Goal: Communication & Community: Participate in discussion

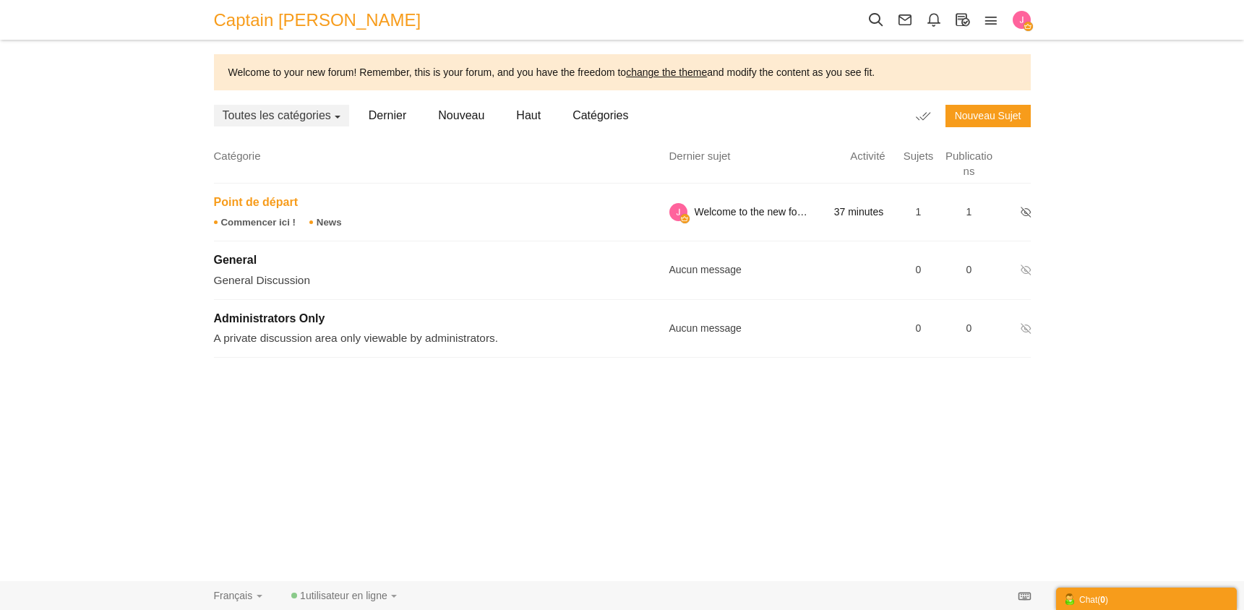
click at [262, 200] on span "Point de départ" at bounding box center [256, 202] width 84 height 12
click at [265, 222] on link "Commencer ici !" at bounding box center [255, 222] width 82 height 11
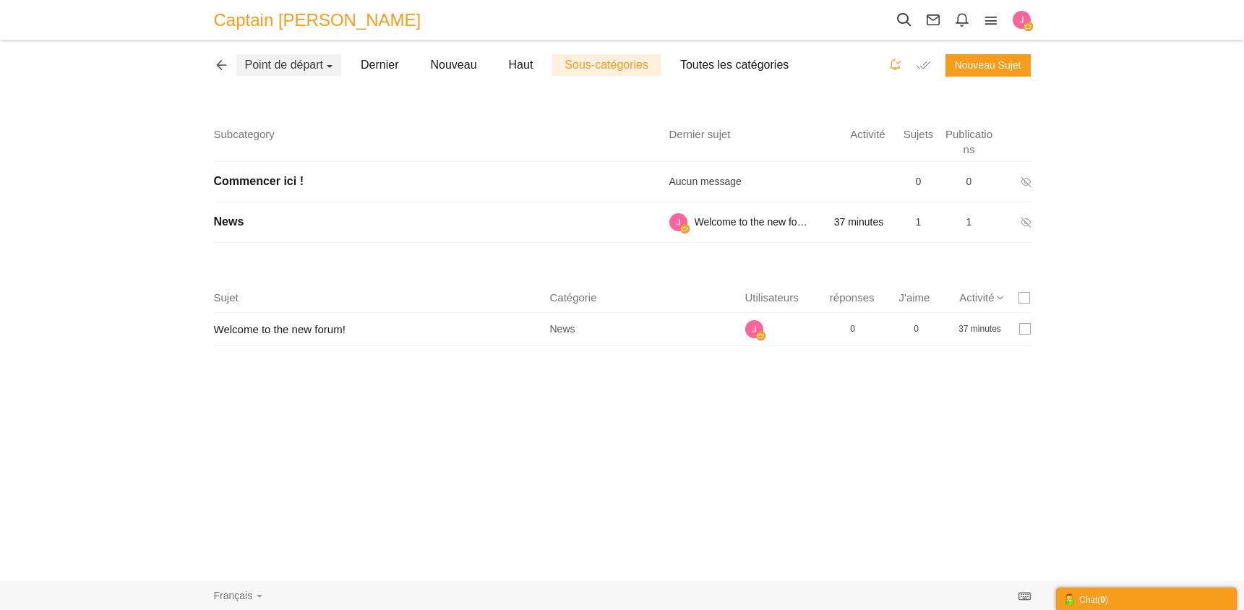
click at [220, 66] on icon at bounding box center [225, 63] width 22 height 12
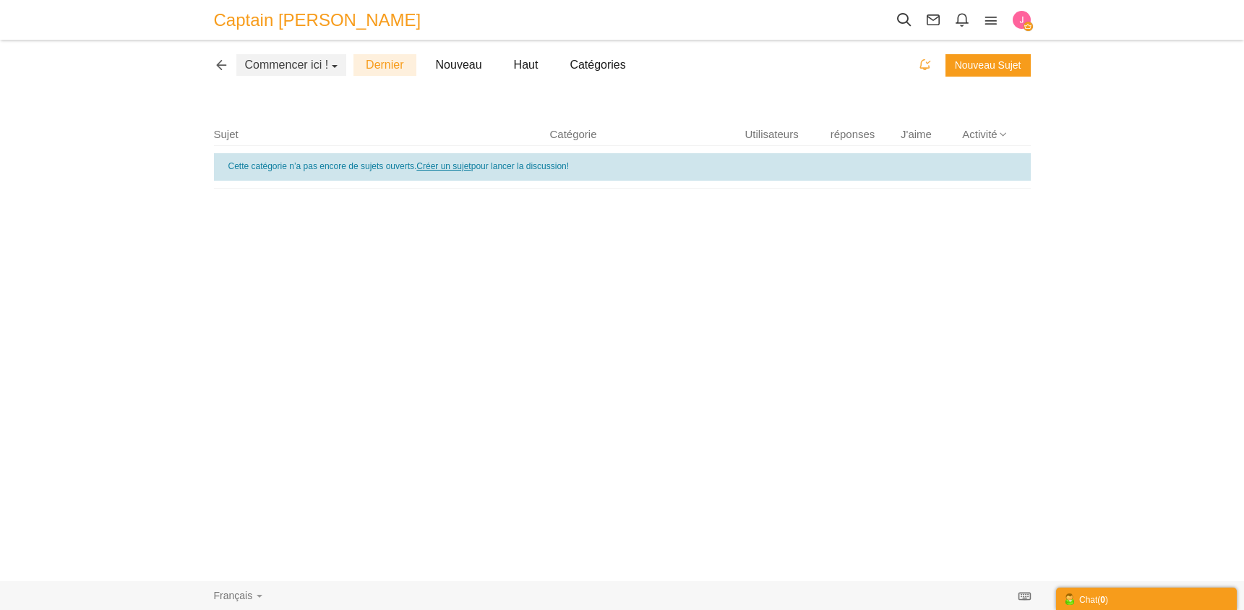
click at [441, 170] on link "Créer un sujet" at bounding box center [443, 166] width 54 height 10
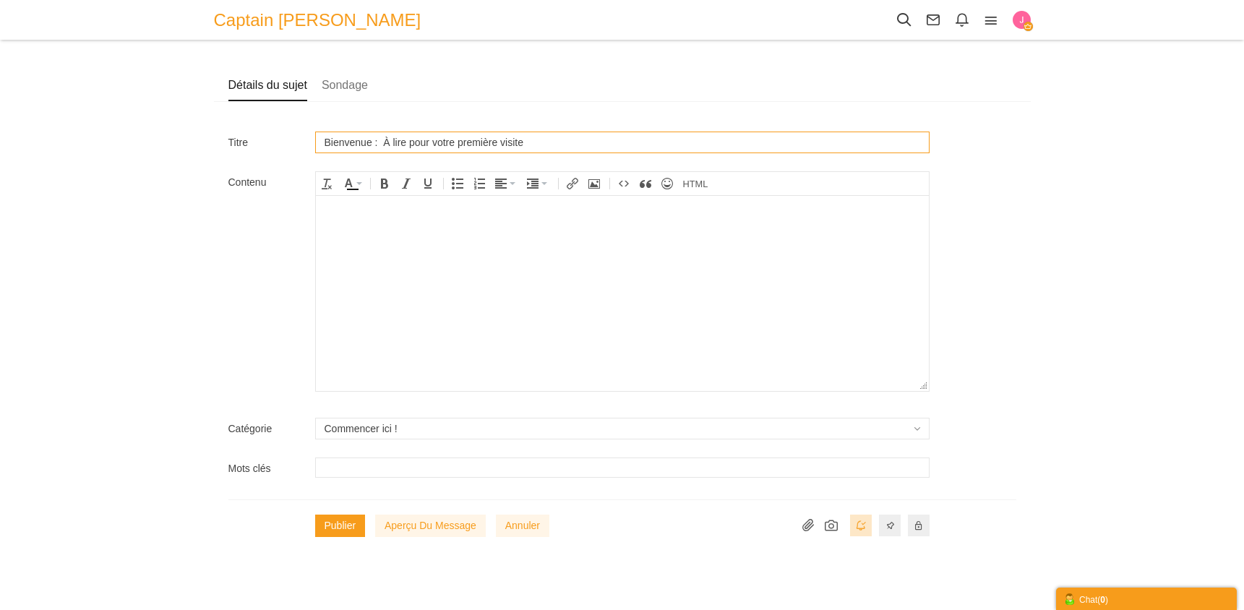
type input "Bienvenue : À lire pour votre première visite"
click at [411, 223] on body at bounding box center [621, 293] width 613 height 195
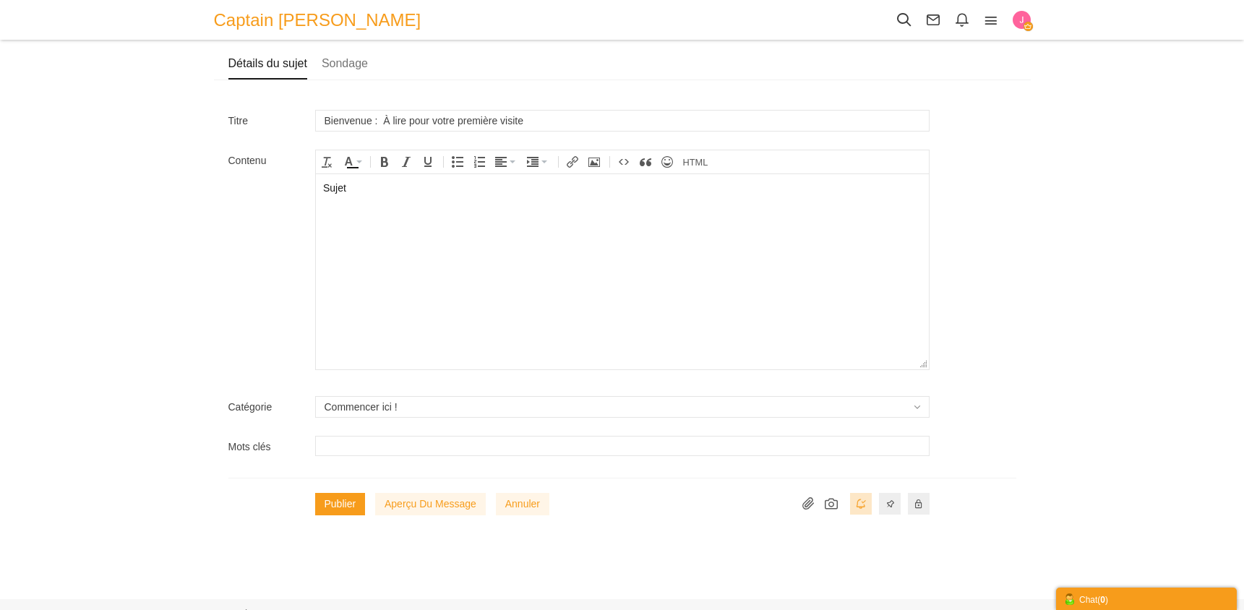
scroll to position [24, 0]
click at [346, 502] on button "Publier" at bounding box center [340, 502] width 51 height 22
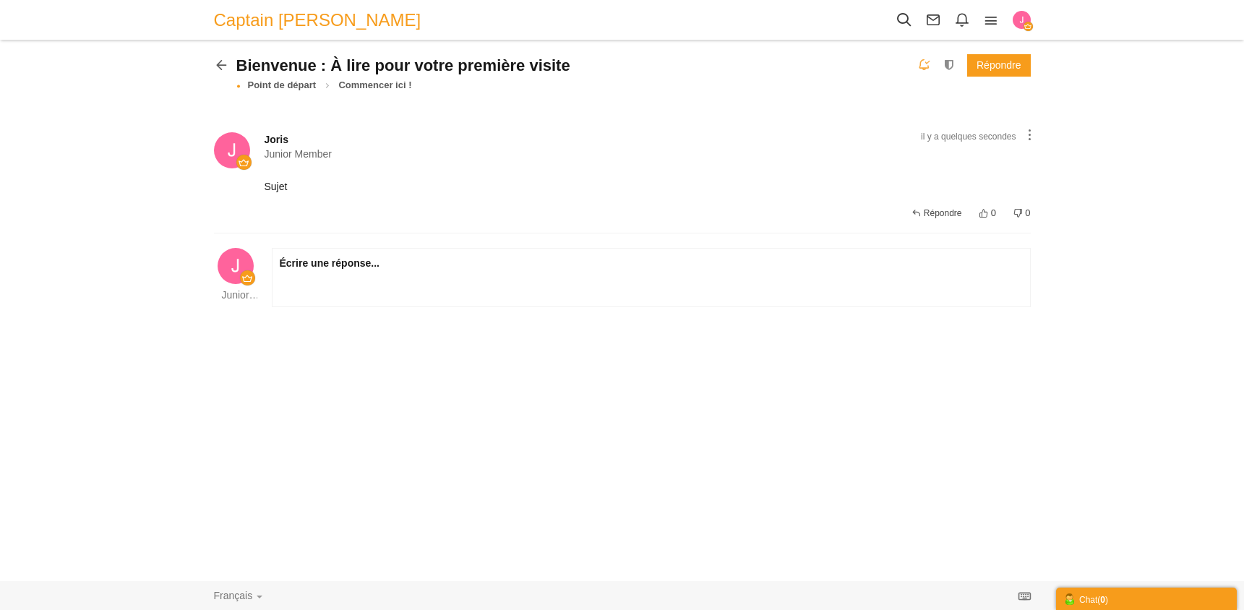
click at [1019, 19] on img "button" at bounding box center [1022, 20] width 18 height 18
click at [917, 53] on span "Joris" at bounding box center [917, 53] width 22 height 12
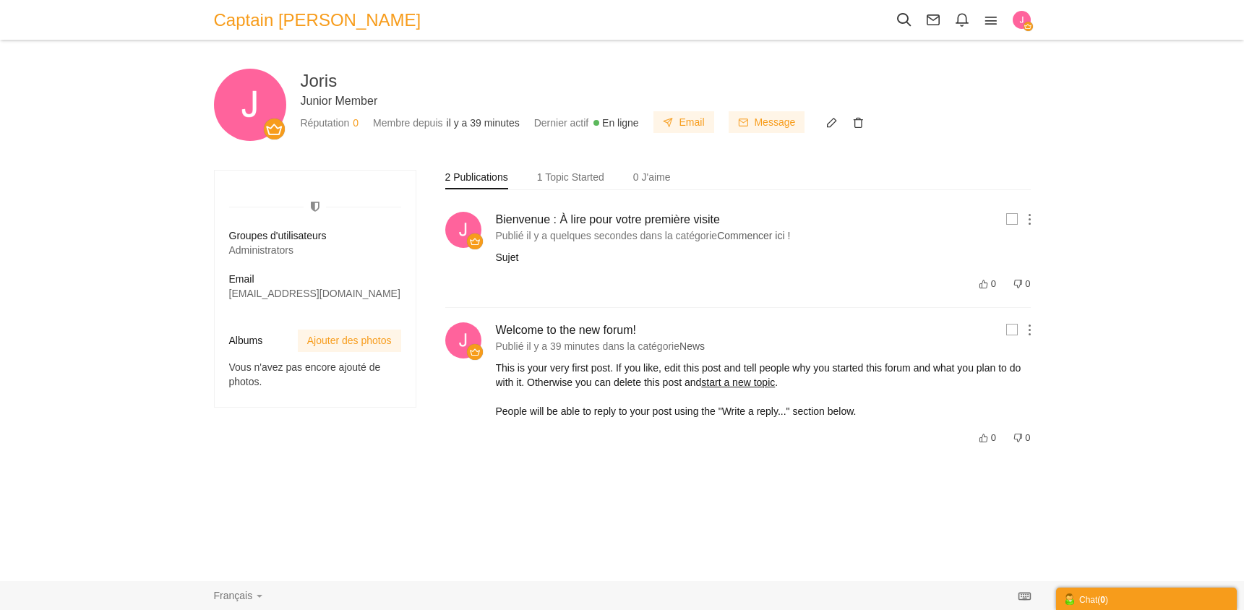
click at [1021, 18] on img "button" at bounding box center [1022, 20] width 18 height 18
click at [946, 76] on link "Paramètres" at bounding box center [962, 77] width 143 height 25
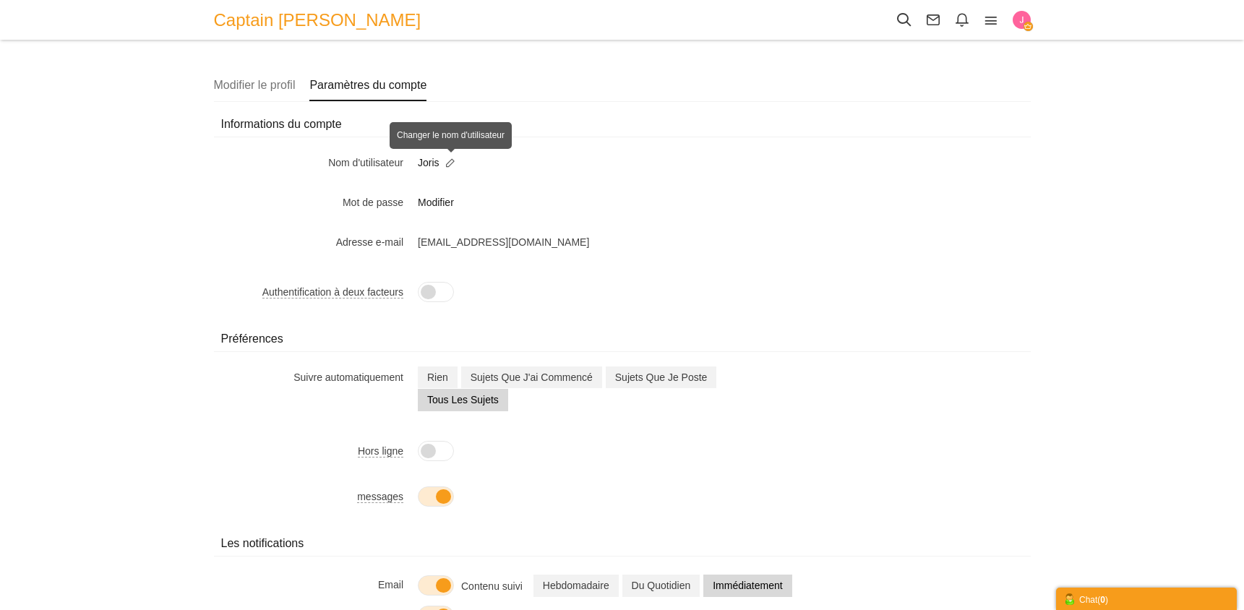
click at [451, 163] on small at bounding box center [450, 163] width 17 height 12
click at [917, 197] on div "Mot de passe Modifier" at bounding box center [622, 206] width 817 height 29
click at [1021, 21] on img "button" at bounding box center [1022, 20] width 18 height 18
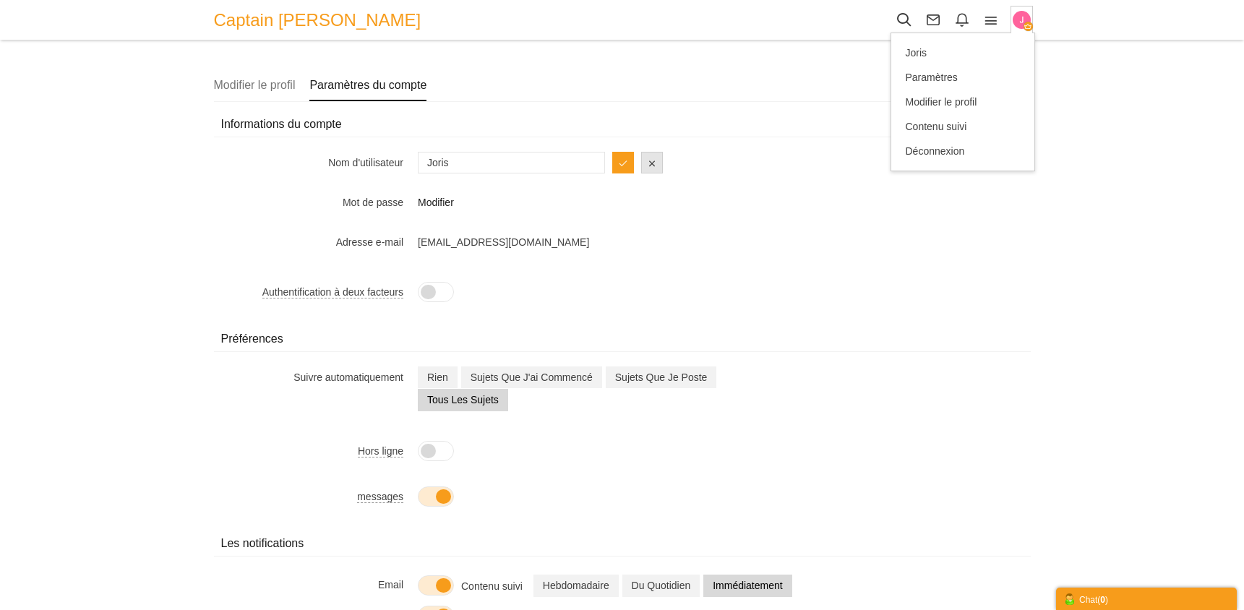
click at [961, 231] on div "Adresse e-mail hello@captainpaddler.fr" at bounding box center [622, 245] width 817 height 29
click at [990, 20] on icon at bounding box center [991, 20] width 29 height 16
click at [933, 155] on span "Bavarder" at bounding box center [936, 151] width 41 height 12
click at [930, 125] on span "Calendrier" at bounding box center [939, 126] width 47 height 12
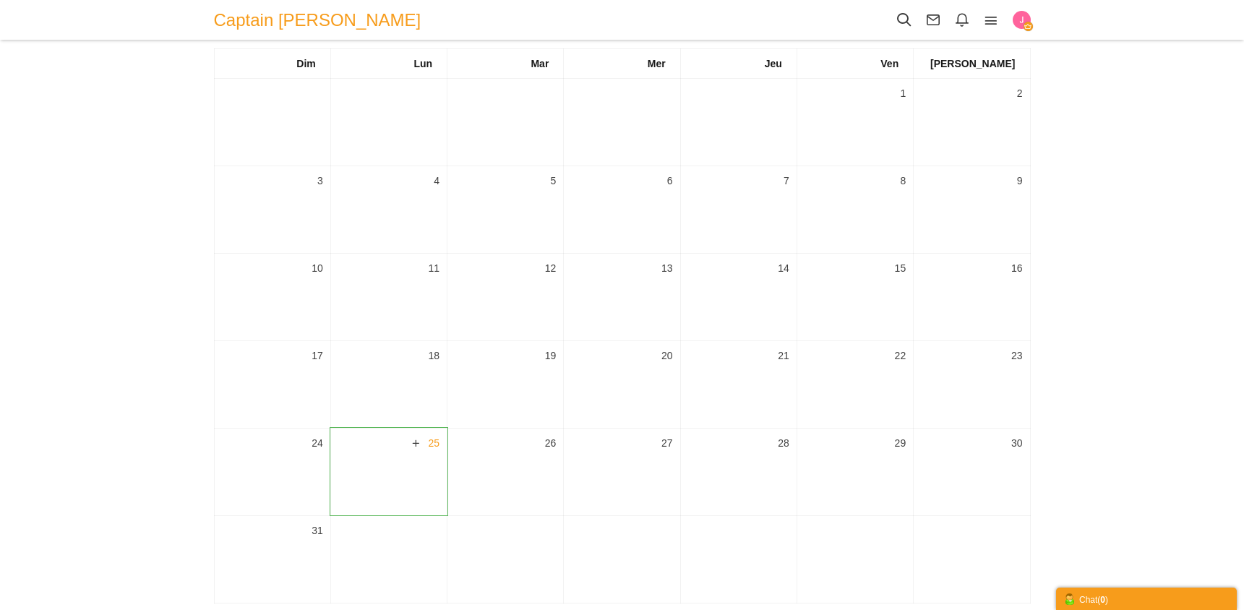
scroll to position [69, 0]
click at [416, 442] on icon at bounding box center [415, 443] width 25 height 12
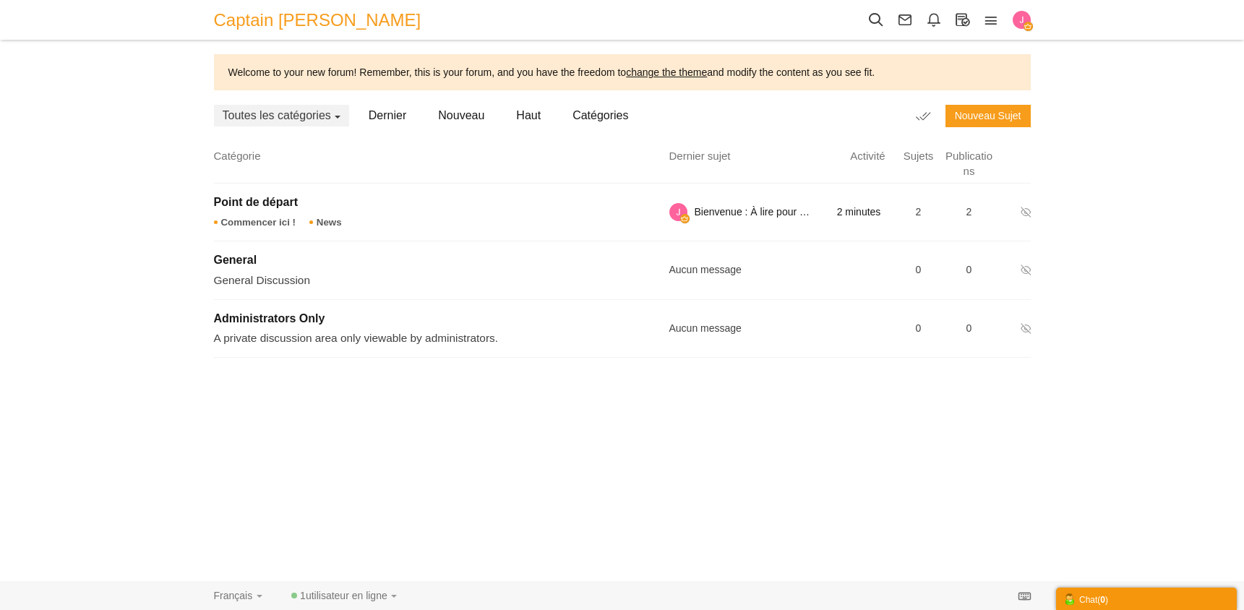
click at [1089, 600] on div "Chat ( 0 )" at bounding box center [1146, 598] width 166 height 15
drag, startPoint x: 226, startPoint y: 72, endPoint x: 933, endPoint y: 69, distance: 707.0
click at [933, 69] on div "Welcome to your new forum! Remember, this is your forum, and you have the freed…" at bounding box center [622, 72] width 817 height 36
click at [1139, 332] on div "Les messages sont désactivés. Permettez-leur d'envoyer ou de recevoir des messa…" at bounding box center [622, 310] width 1244 height 513
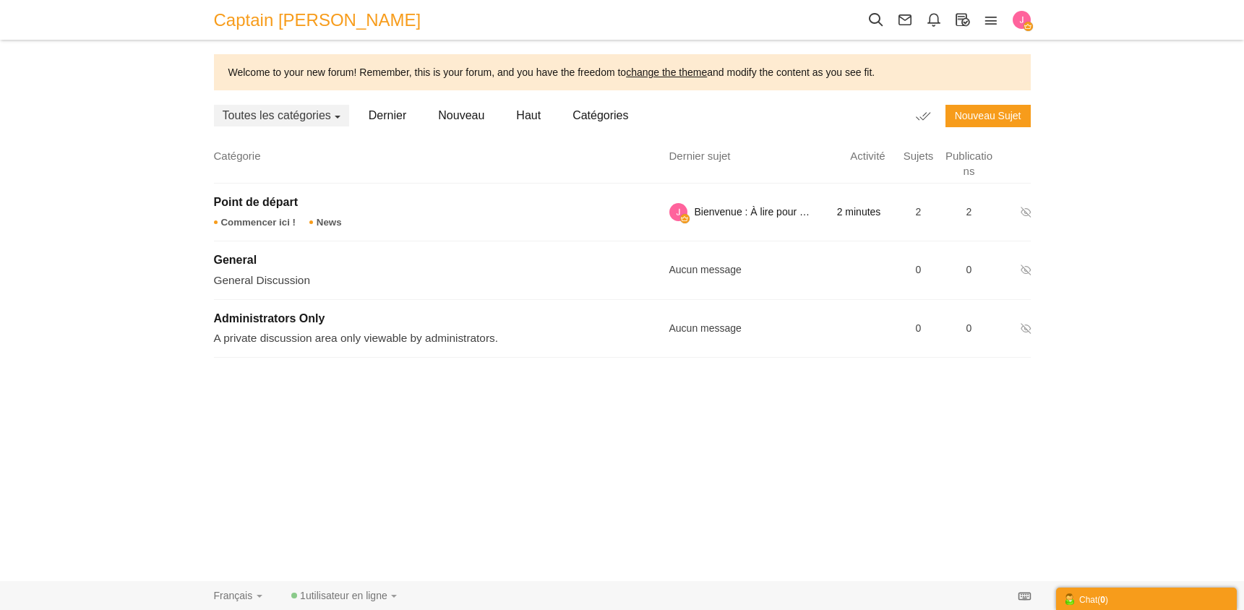
click at [648, 562] on div "Les messages sont désactivés. Permettez-leur d'envoyer ou de recevoir des messa…" at bounding box center [622, 310] width 1244 height 513
click at [902, 21] on icon at bounding box center [905, 20] width 29 height 16
click at [335, 118] on span "button" at bounding box center [338, 117] width 6 height 3
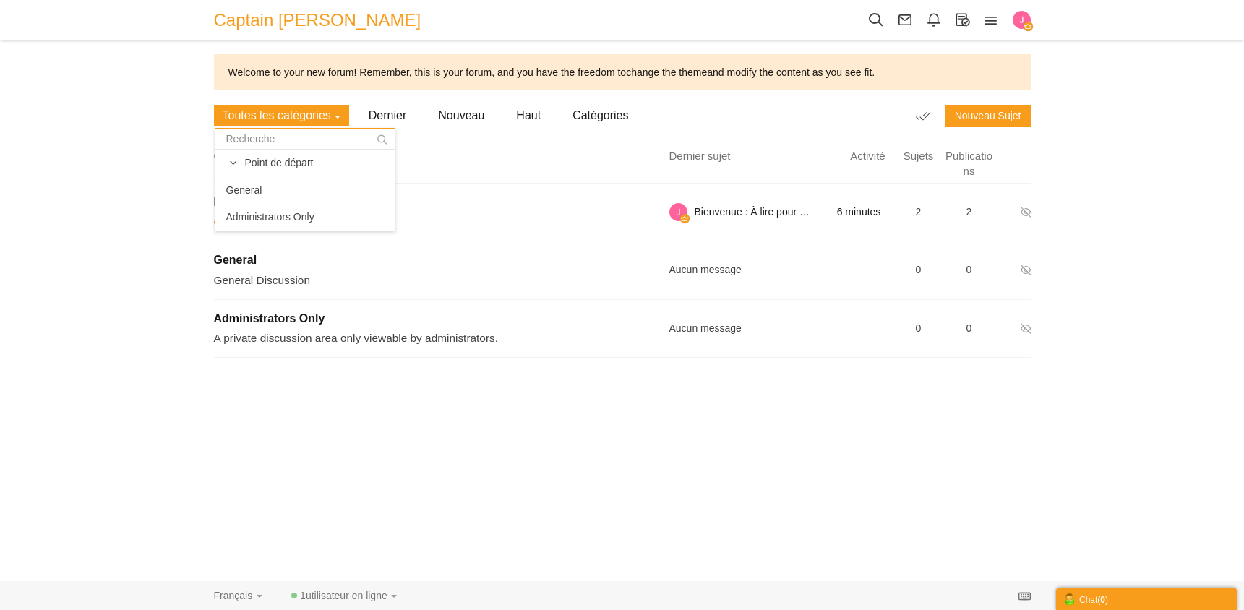
click at [335, 118] on span "button" at bounding box center [338, 117] width 6 height 3
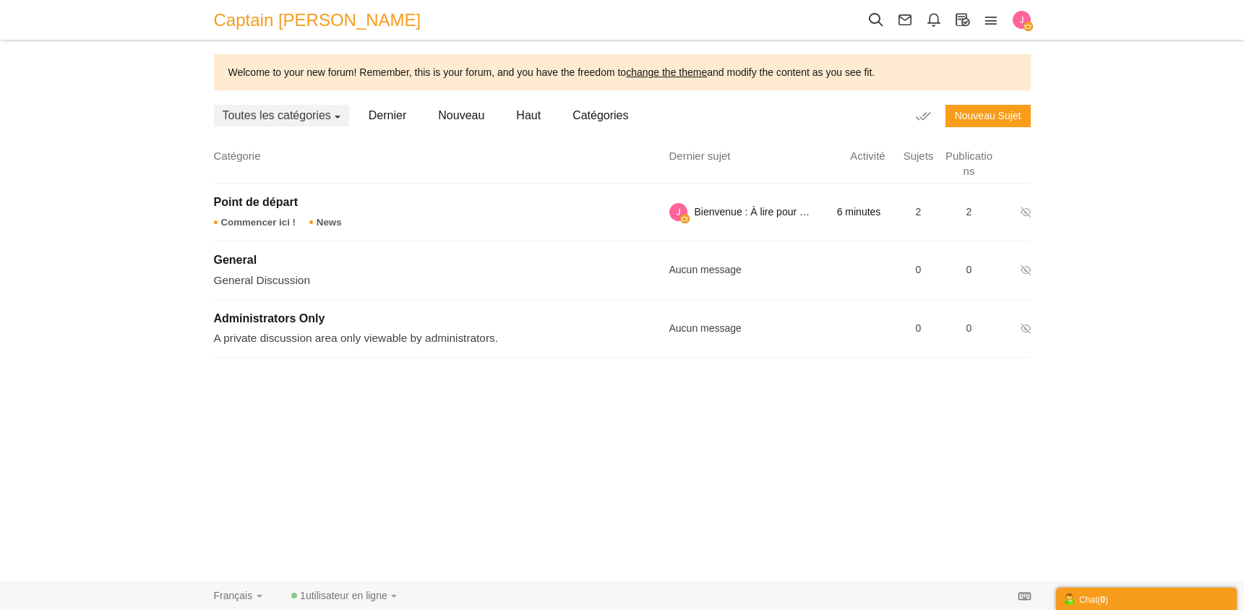
click at [269, 17] on span "Captain [PERSON_NAME]" at bounding box center [323, 20] width 218 height 33
click at [270, 19] on span "Captain [PERSON_NAME]" at bounding box center [323, 20] width 218 height 33
click at [960, 24] on icon at bounding box center [962, 20] width 28 height 16
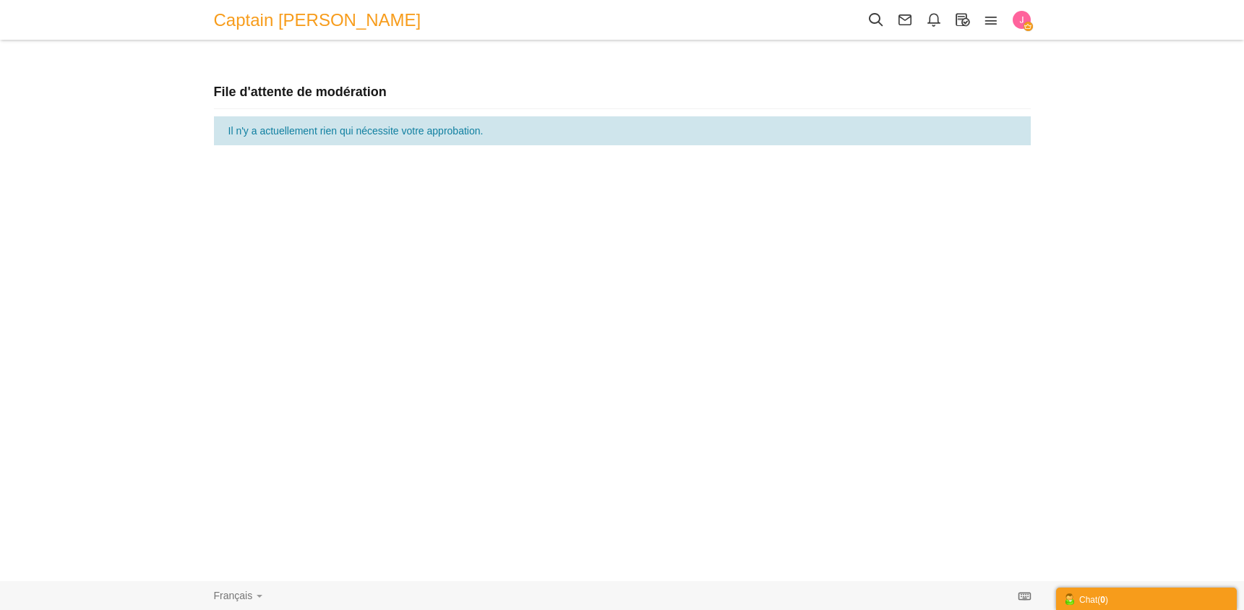
click at [258, 20] on span "Captain [PERSON_NAME]" at bounding box center [323, 20] width 218 height 33
